Goal: Check status: Check status

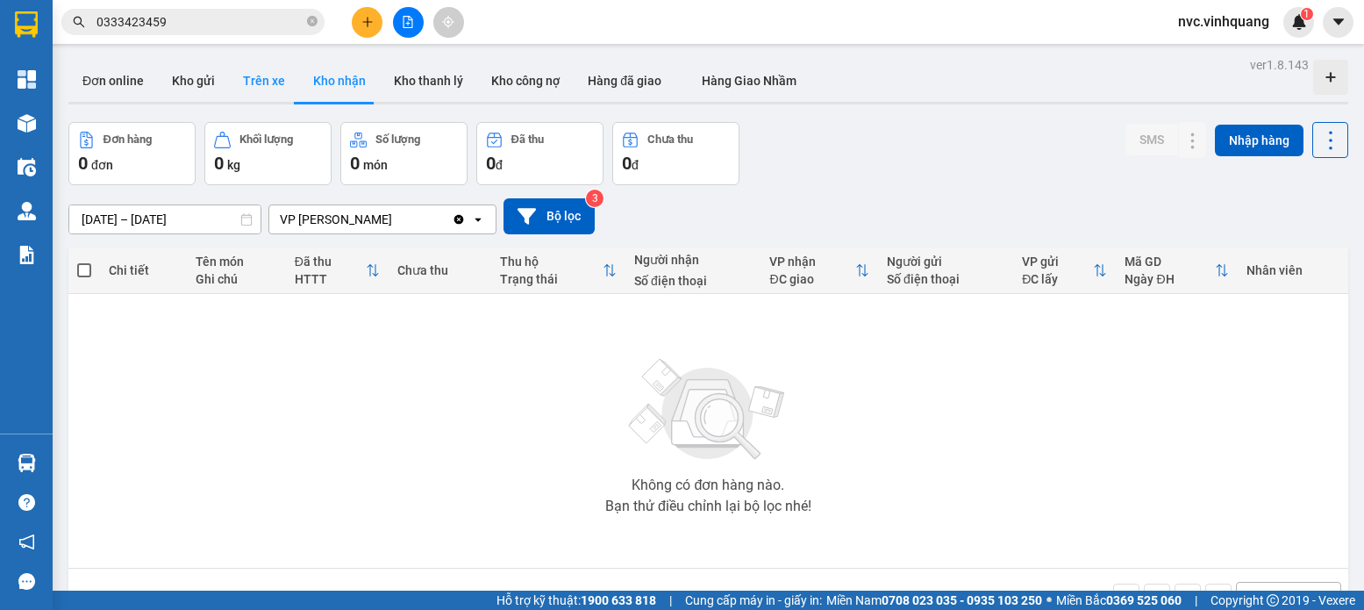
click at [243, 86] on button "Trên xe" at bounding box center [264, 81] width 70 height 42
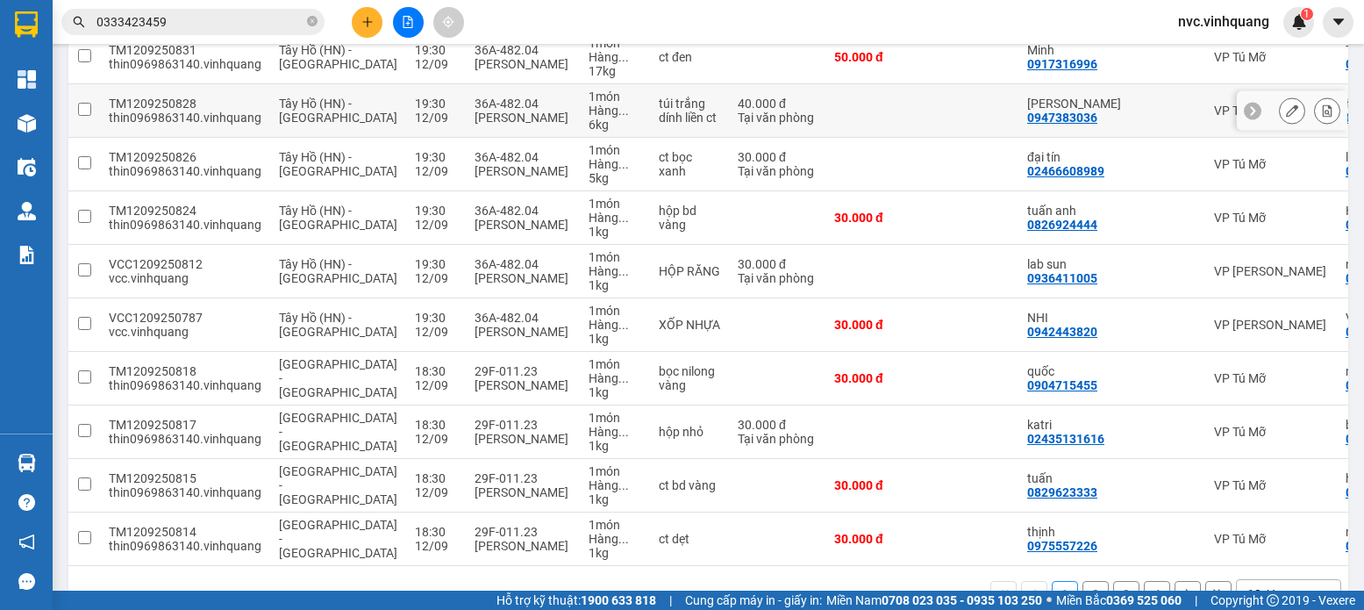
scroll to position [317, 0]
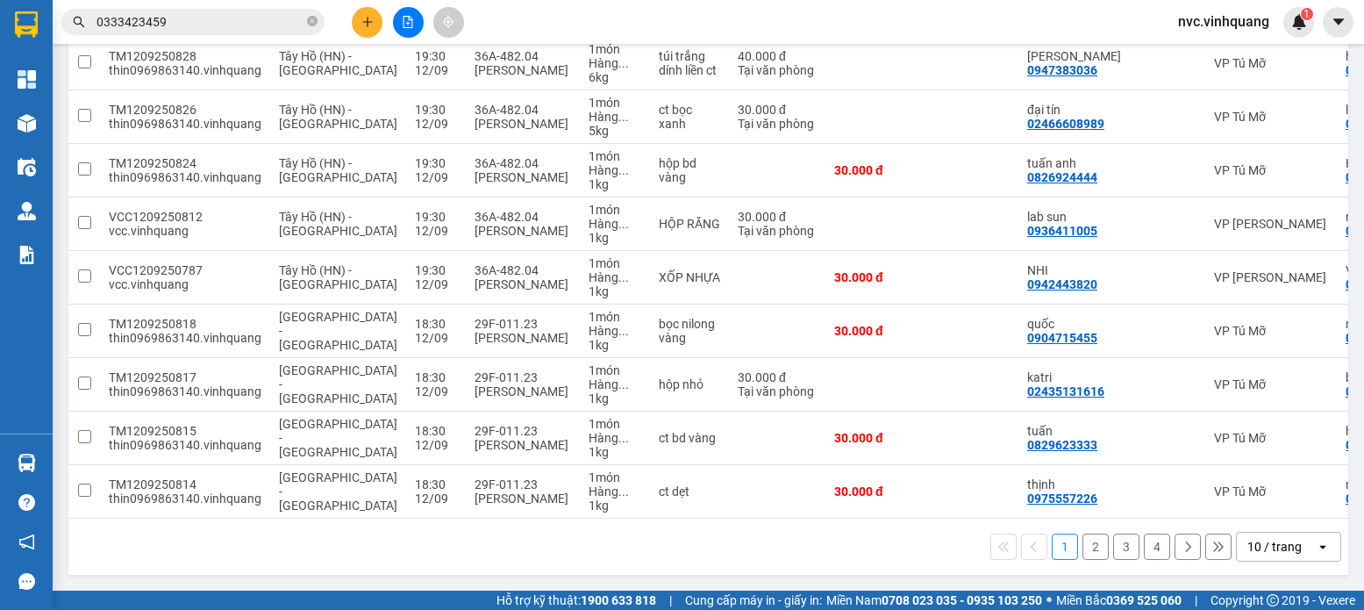
click at [1239, 558] on div "10 / trang" at bounding box center [1276, 546] width 79 height 28
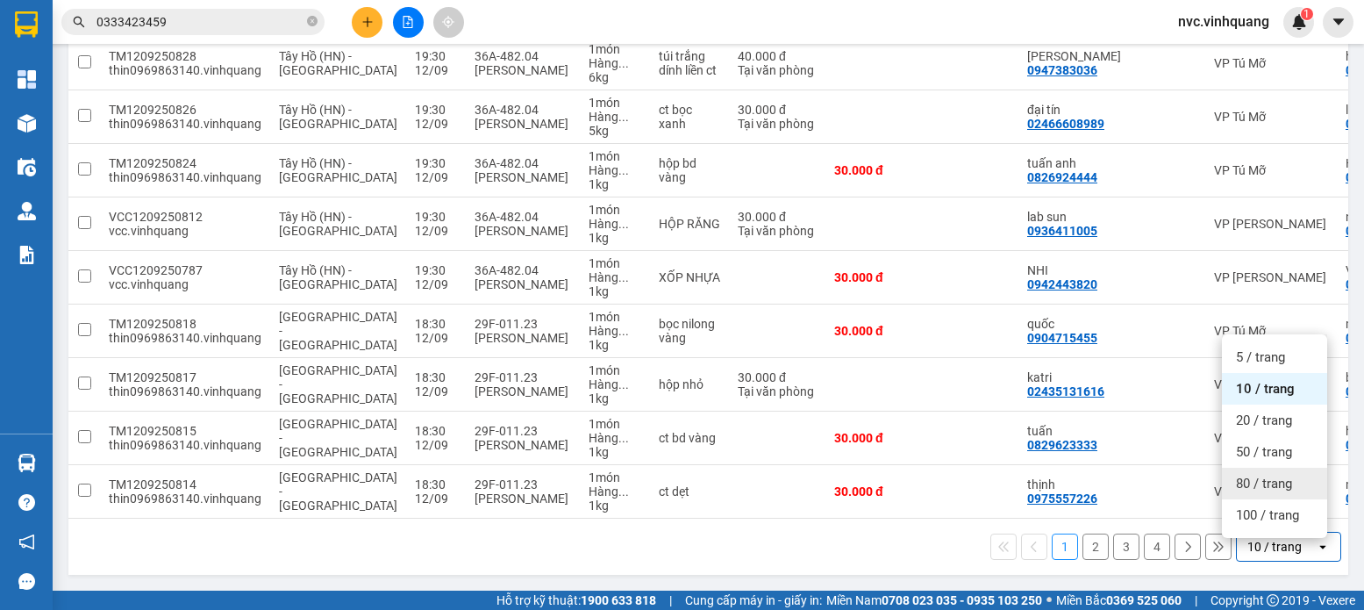
click at [1266, 467] on div "80 / trang" at bounding box center [1274, 483] width 105 height 32
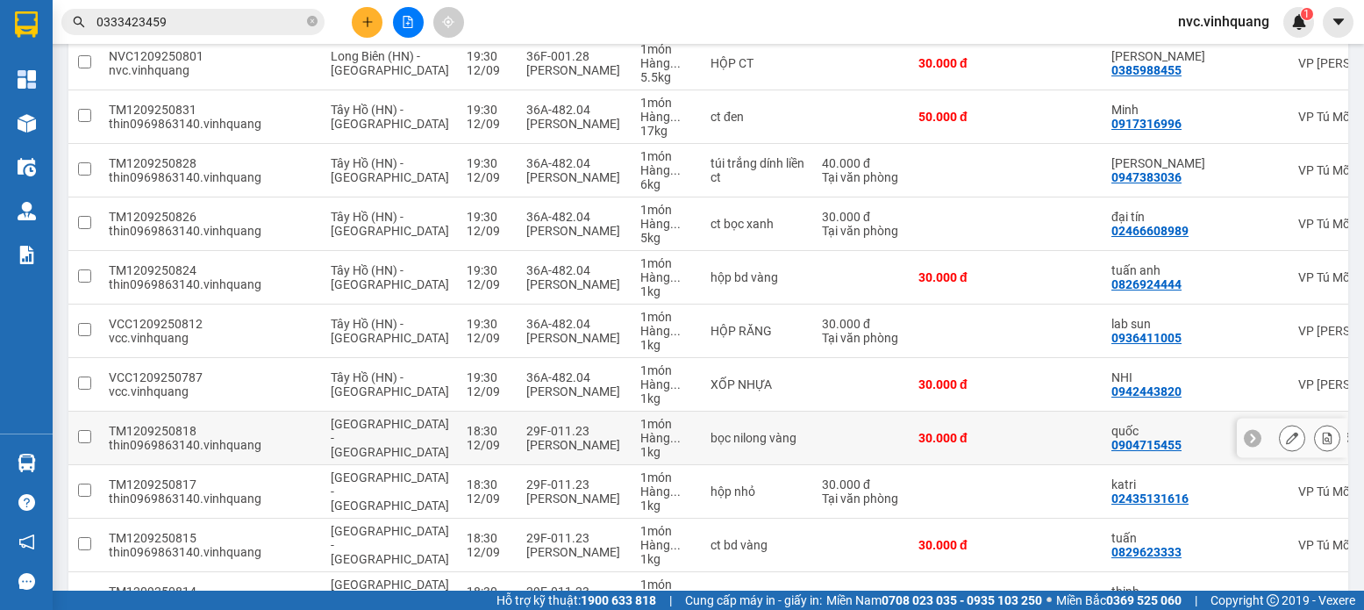
scroll to position [0, 0]
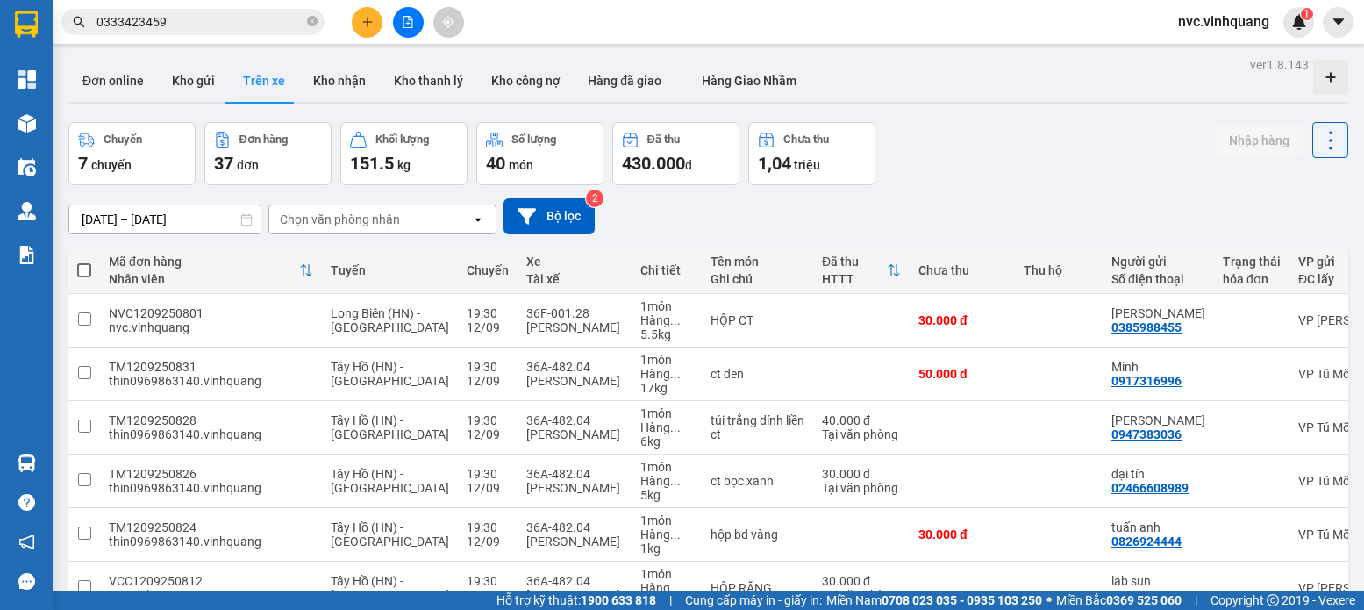
click at [199, 11] on span "0333423459" at bounding box center [192, 22] width 263 height 26
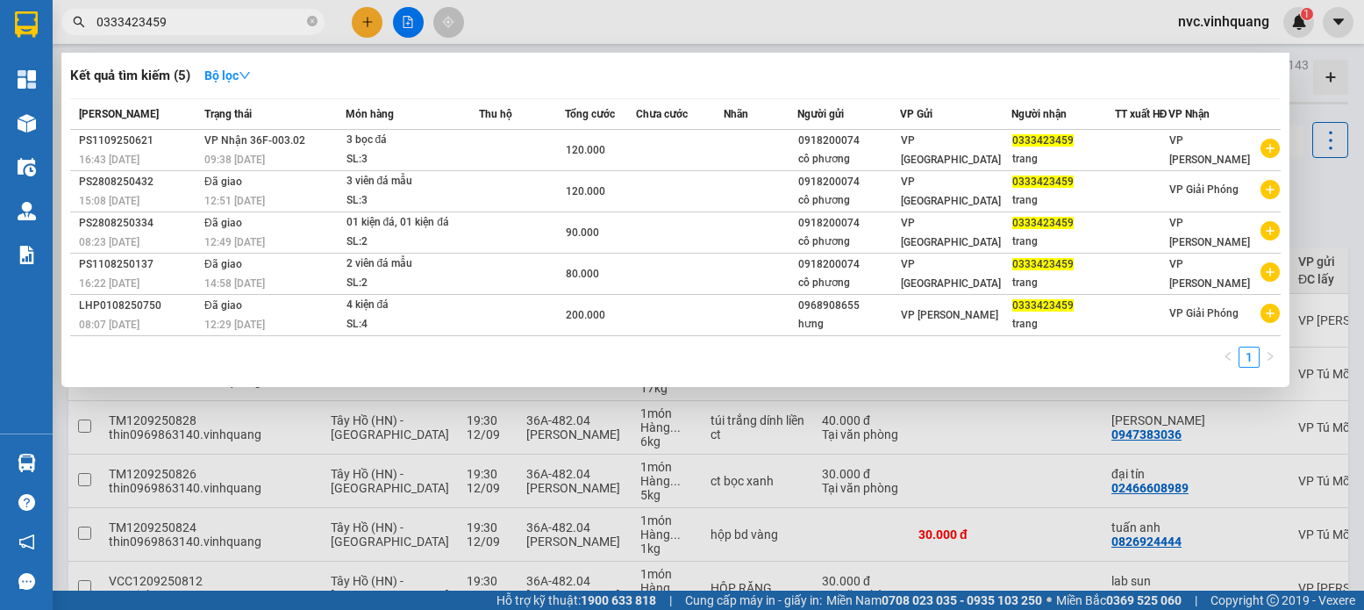
click at [204, 465] on div at bounding box center [682, 305] width 1364 height 610
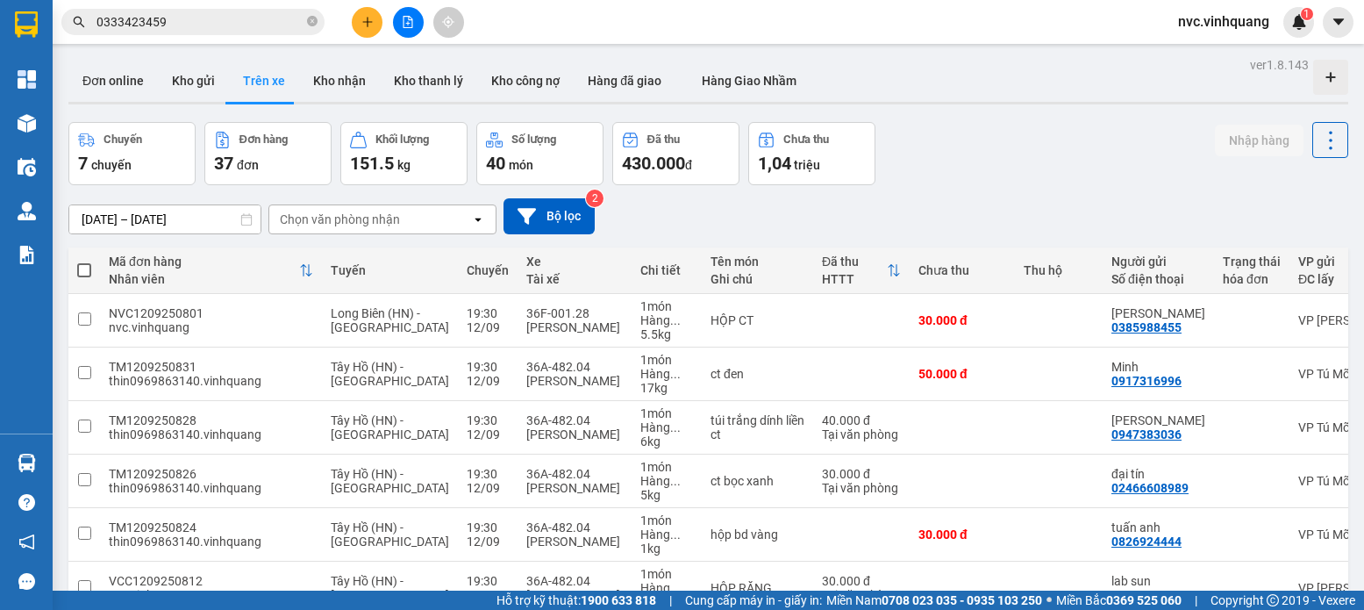
click at [401, 27] on button at bounding box center [408, 22] width 31 height 31
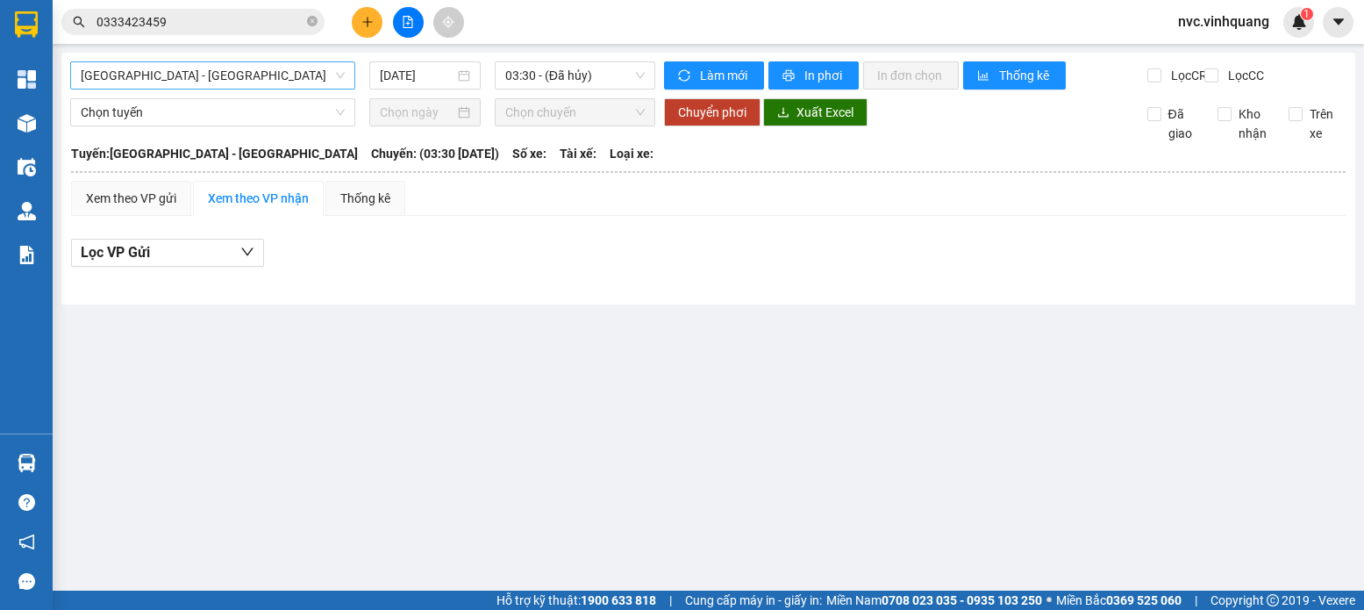
drag, startPoint x: 318, startPoint y: 84, endPoint x: 309, endPoint y: 85, distance: 9.7
click at [317, 84] on span "[GEOGRAPHIC_DATA] - [GEOGRAPHIC_DATA]" at bounding box center [213, 75] width 264 height 26
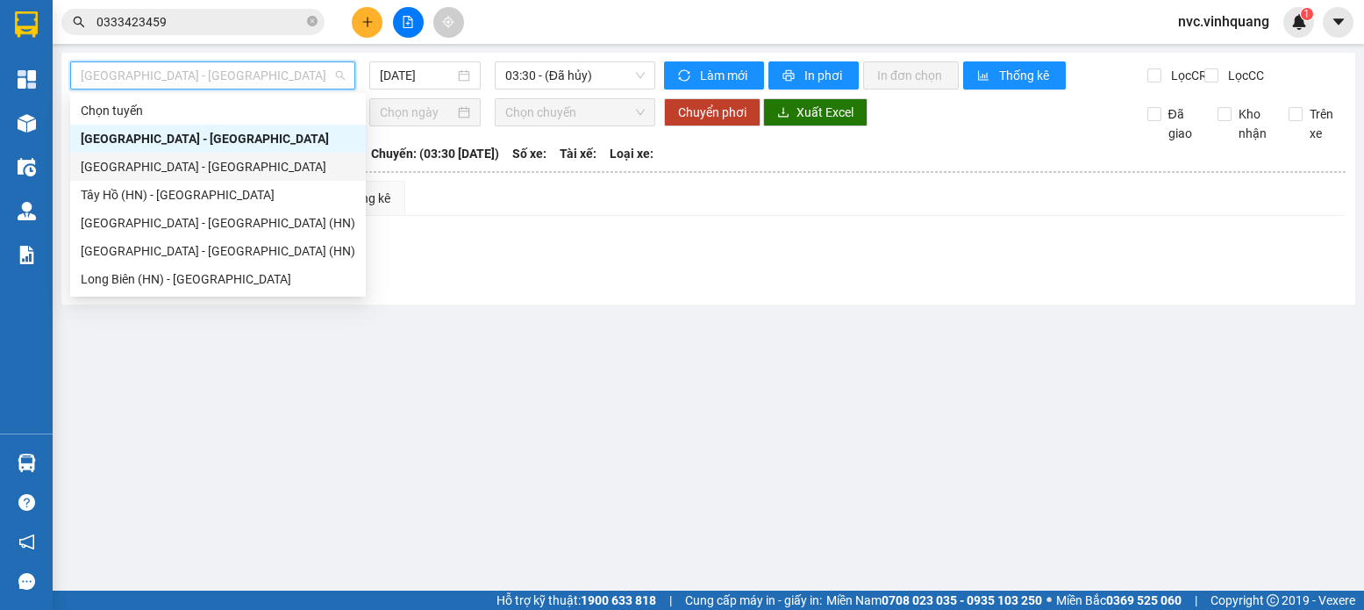
click at [131, 169] on div "[GEOGRAPHIC_DATA] - [GEOGRAPHIC_DATA]" at bounding box center [218, 166] width 275 height 19
type input "[DATE]"
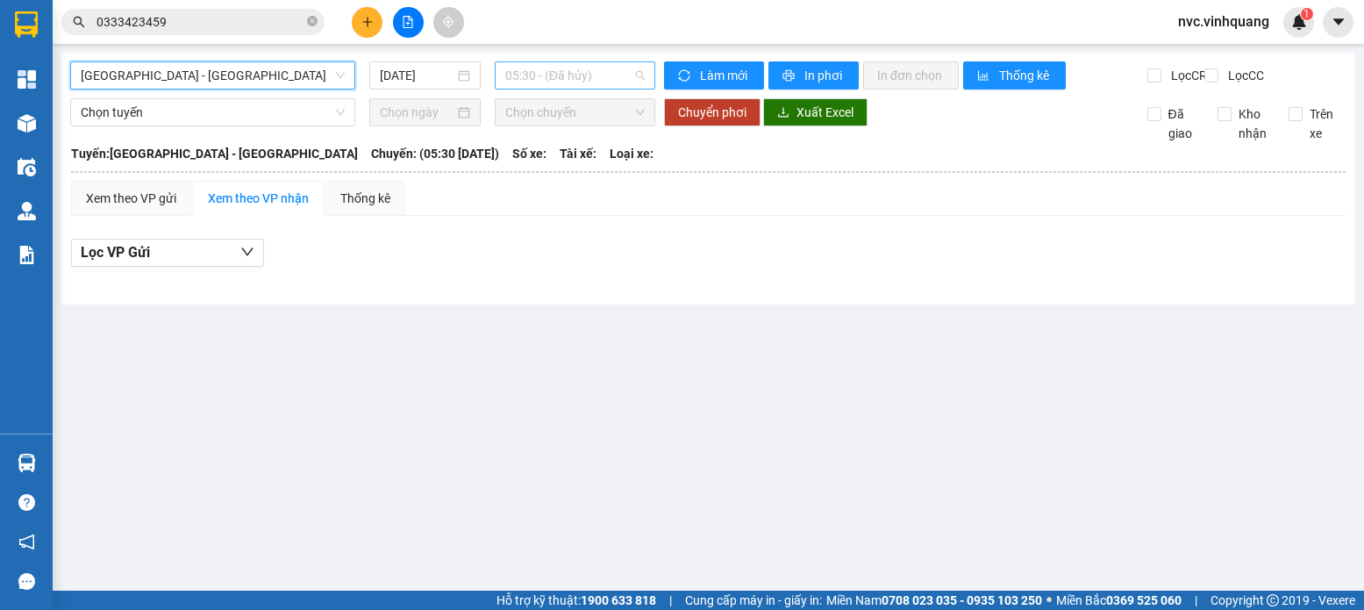
click at [524, 74] on span "05:30 - (Đã hủy)" at bounding box center [574, 75] width 139 height 26
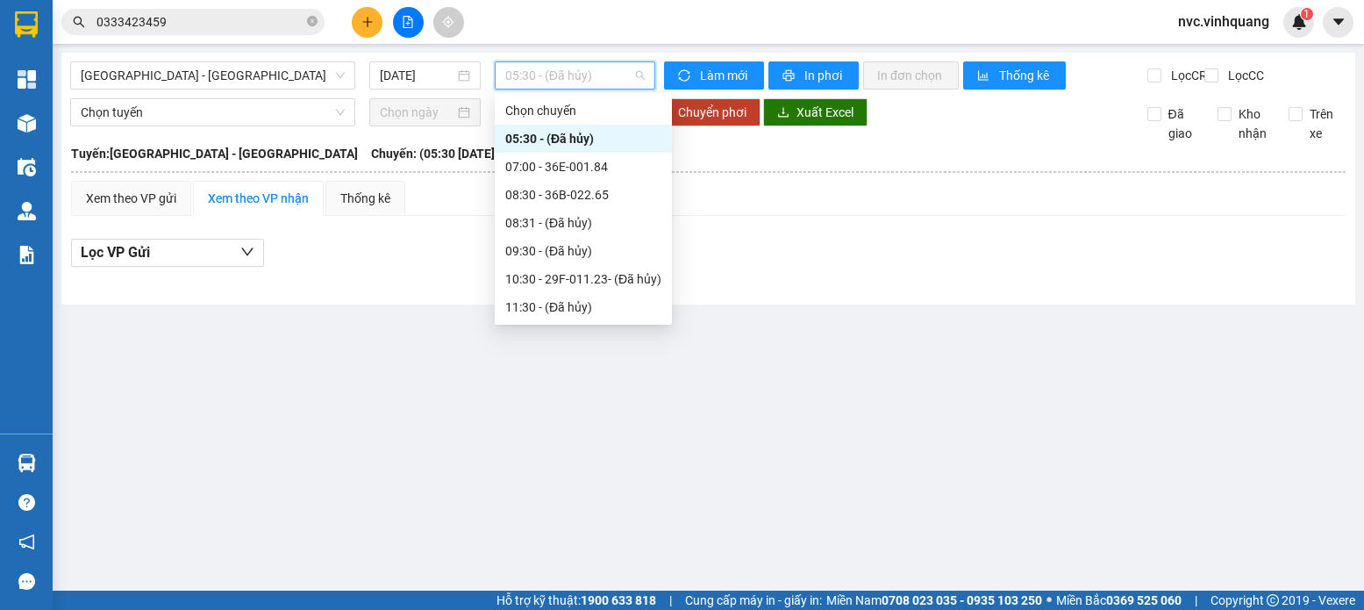
scroll to position [309, 0]
click at [559, 246] on div "18:30 - 29F-011.23" at bounding box center [583, 250] width 156 height 19
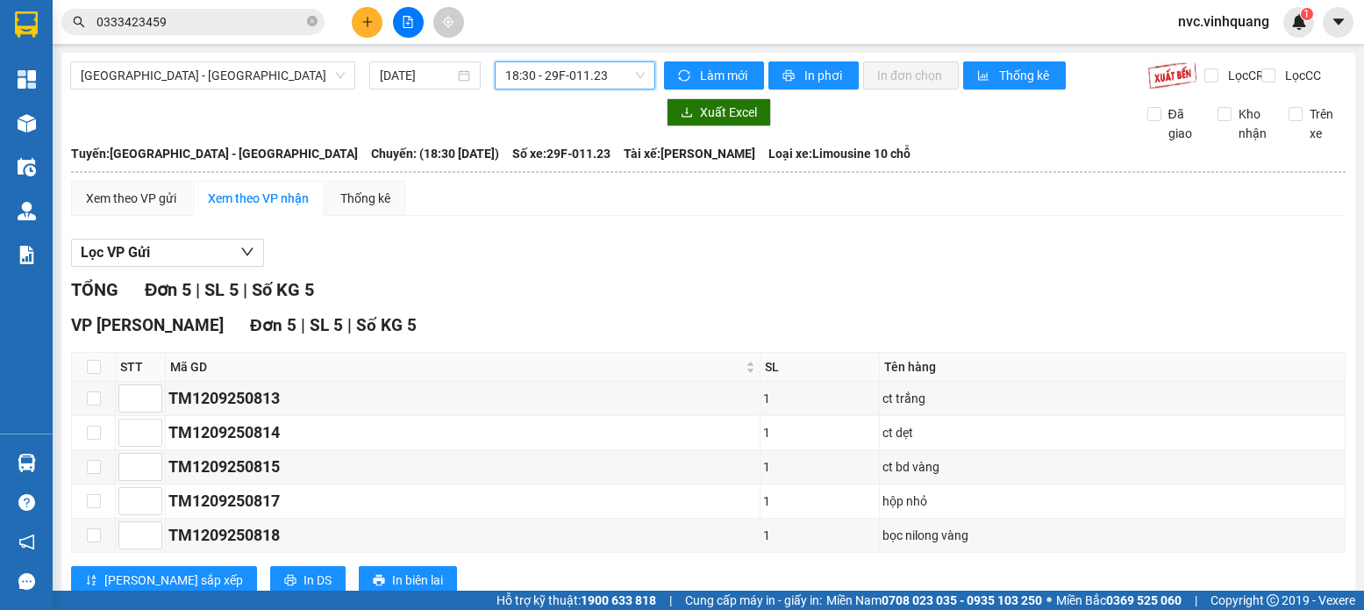
click at [574, 83] on span "18:30 - 29F-011.23" at bounding box center [574, 75] width 139 height 26
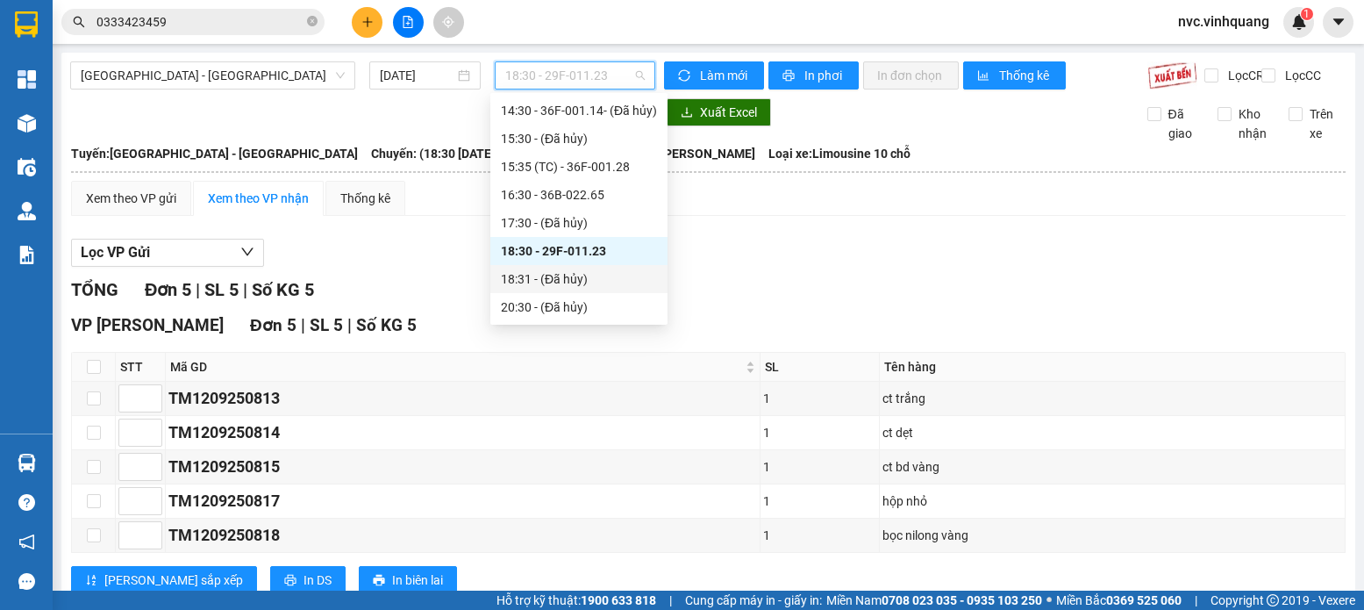
click at [570, 277] on div "18:31 - (Đã hủy)" at bounding box center [579, 278] width 156 height 19
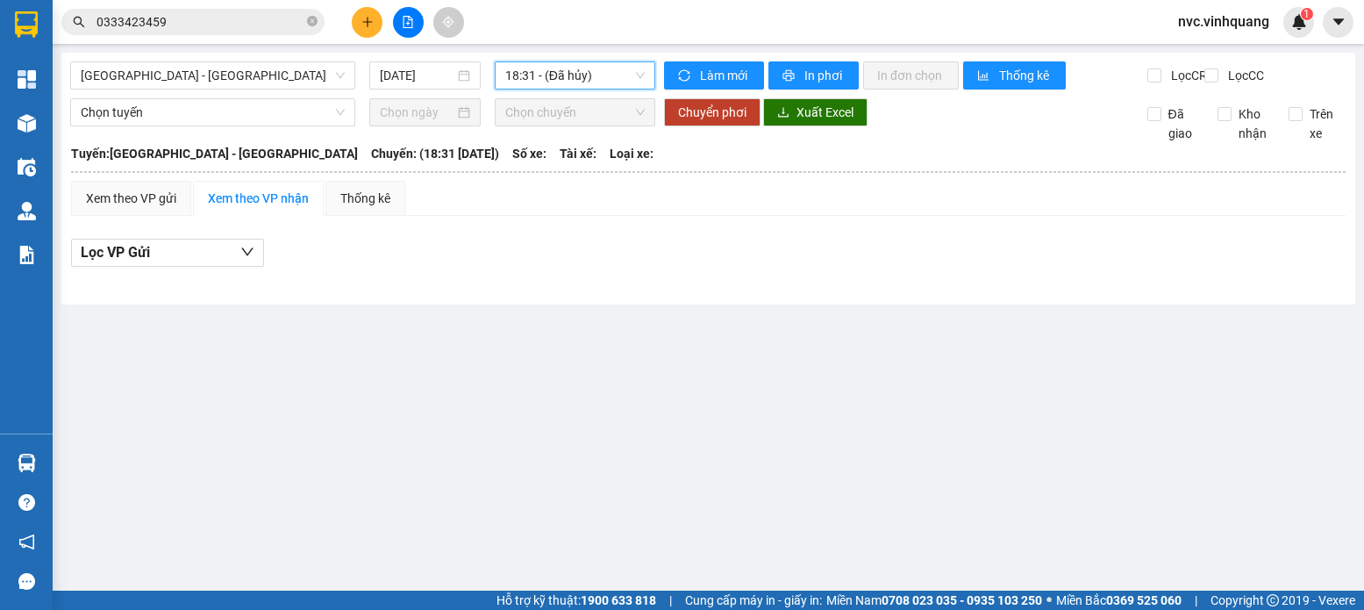
click at [539, 86] on span "18:31 - (Đã hủy)" at bounding box center [574, 75] width 139 height 26
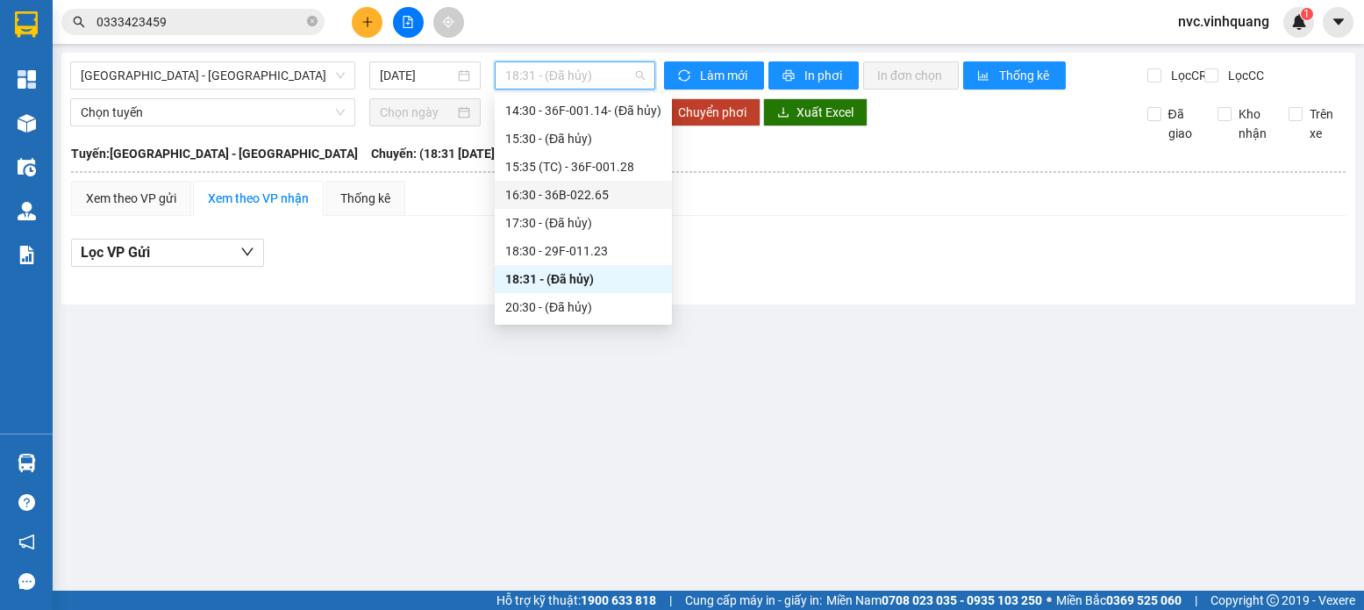
click at [555, 189] on div "16:30 - 36B-022.65" at bounding box center [583, 194] width 156 height 19
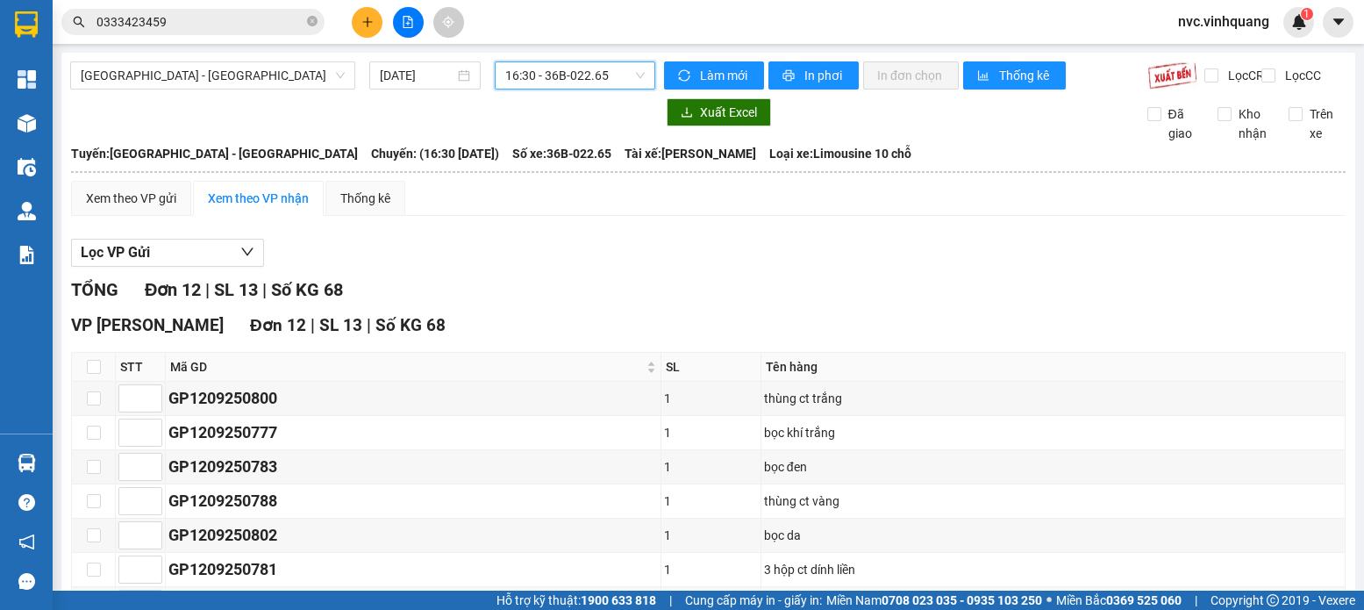
click at [548, 85] on span "16:30 - 36B-022.65" at bounding box center [574, 75] width 139 height 26
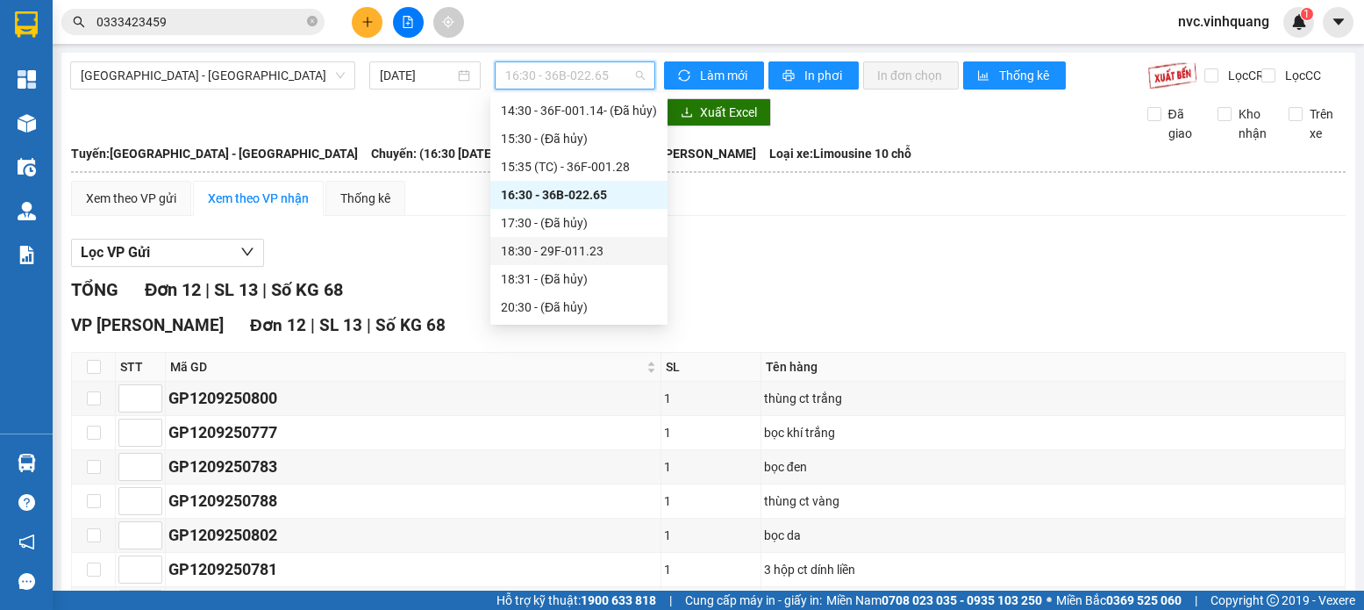
click at [547, 253] on div "18:30 - 29F-011.23" at bounding box center [579, 250] width 156 height 19
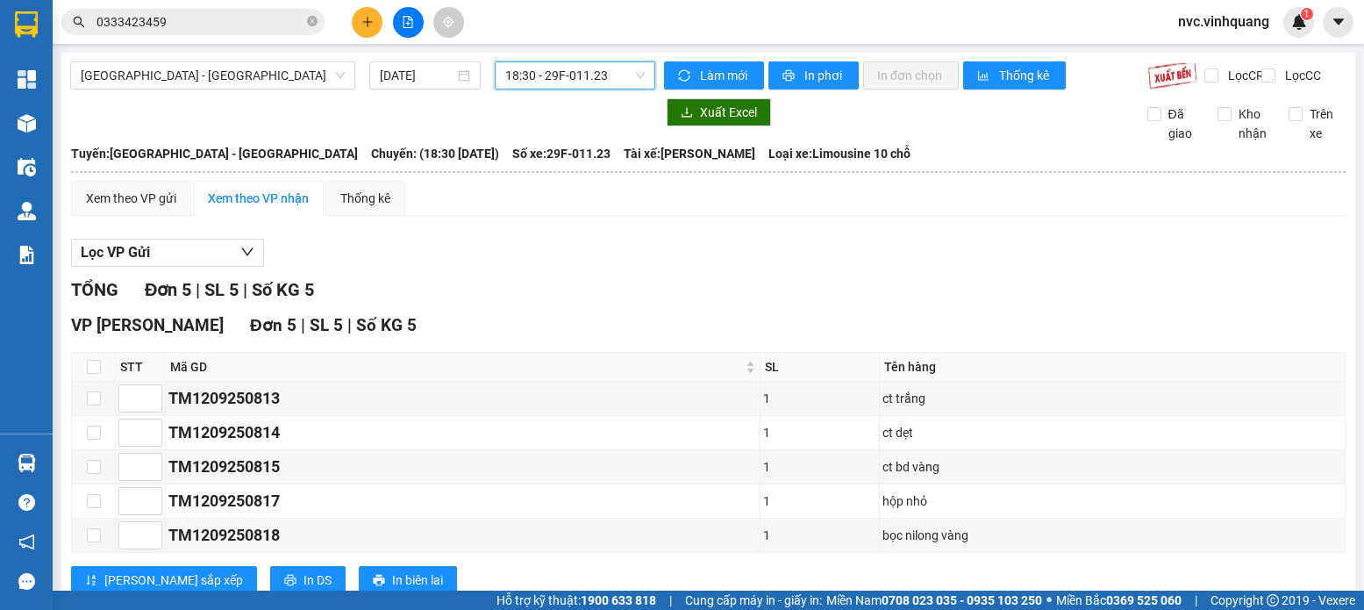
scroll to position [68, 0]
